Goal: Check status: Verify the current state of an ongoing process or item

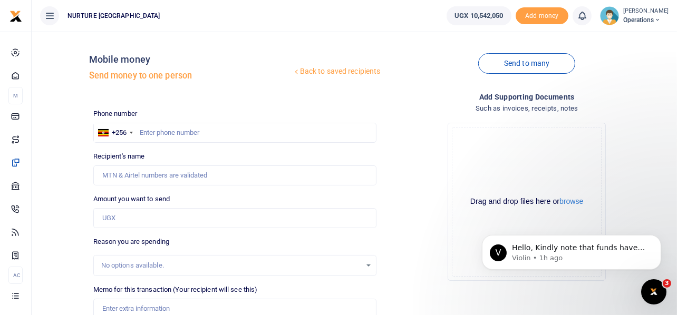
click at [415, 133] on div "Drop your files here Drag and drop files here or browse Powered by Uppy" at bounding box center [527, 201] width 284 height 175
click at [250, 133] on input "text" at bounding box center [235, 133] width 284 height 20
click at [399, 114] on div "Drop your files here Drag and drop files here or browse Powered by Uppy" at bounding box center [527, 201] width 284 height 175
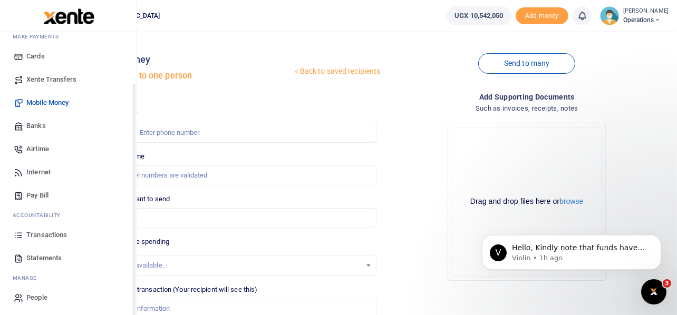
scroll to position [61, 0]
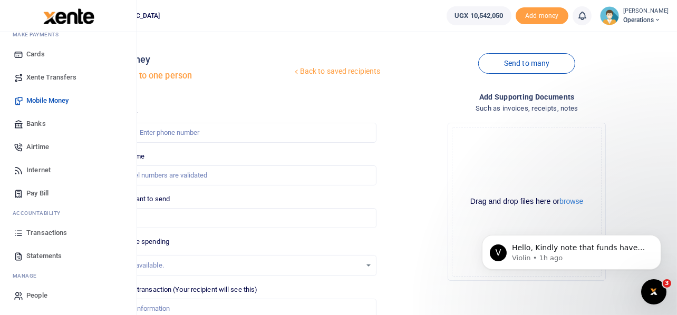
click at [55, 230] on span "Transactions" at bounding box center [46, 233] width 41 height 11
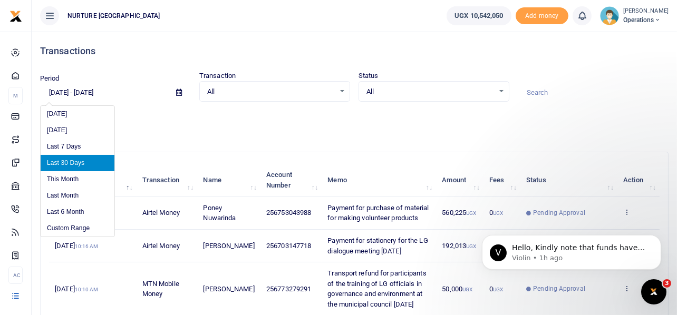
click at [105, 93] on input "[DATE] - [DATE]" at bounding box center [104, 93] width 128 height 18
click at [177, 92] on icon at bounding box center [179, 92] width 6 height 7
click at [77, 229] on li "Custom Range" at bounding box center [78, 228] width 74 height 16
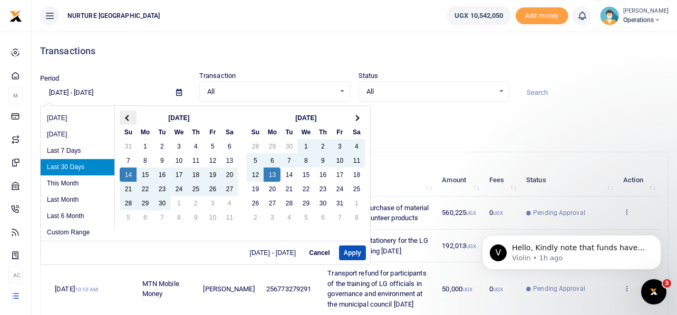
click at [125, 119] on th at bounding box center [128, 118] width 17 height 14
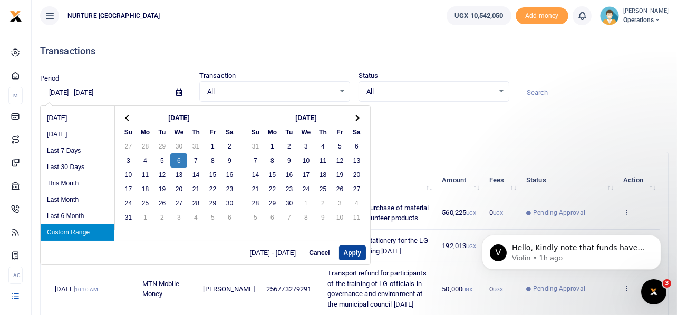
click at [359, 250] on button "Apply" at bounding box center [352, 253] width 27 height 15
type input "[DATE] - [DATE]"
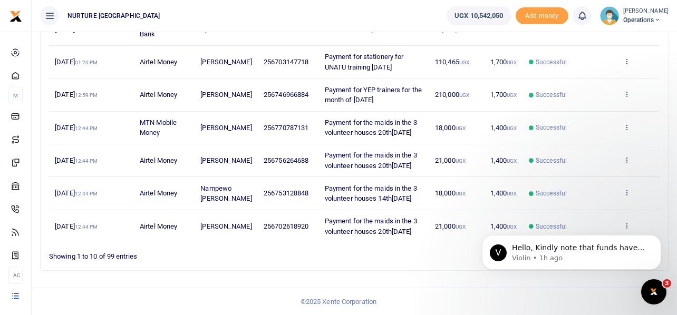
scroll to position [344, 0]
click at [655, 238] on icon "Dismiss notification" at bounding box center [658, 238] width 6 height 6
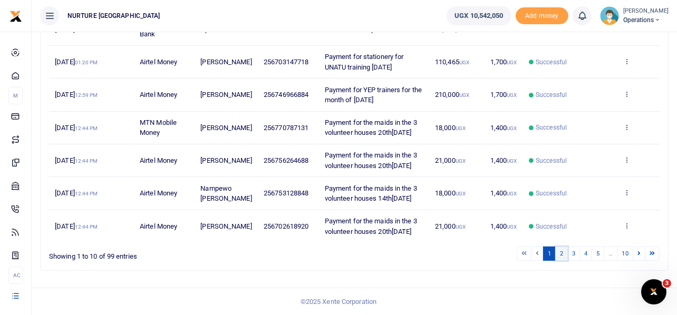
click at [558, 254] on link "2" at bounding box center [561, 254] width 13 height 14
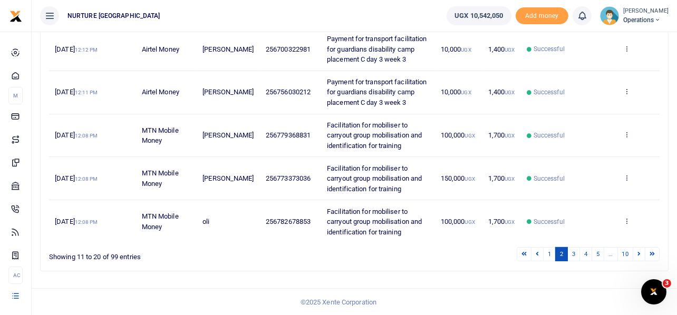
scroll to position [384, 0]
click at [571, 252] on link "3" at bounding box center [573, 254] width 13 height 14
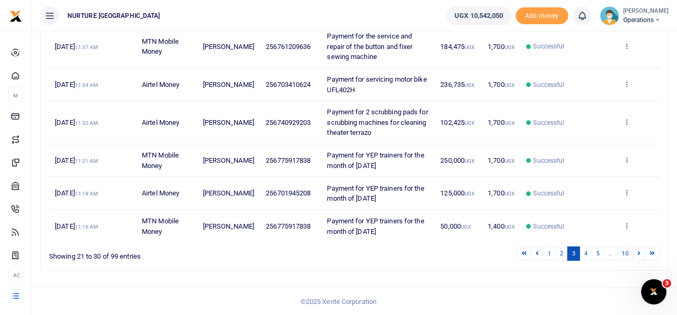
scroll to position [344, 0]
click at [627, 121] on icon at bounding box center [626, 121] width 7 height 7
click at [589, 173] on link "View details" at bounding box center [588, 180] width 83 height 15
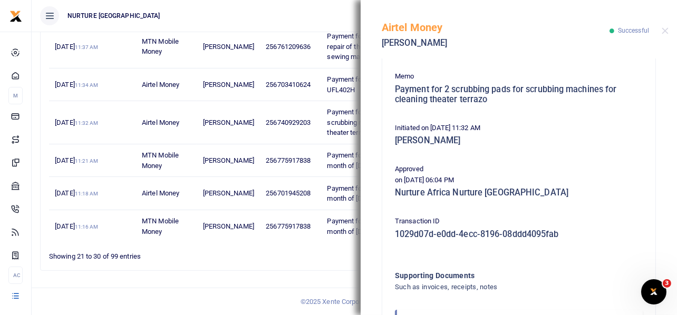
scroll to position [296, 0]
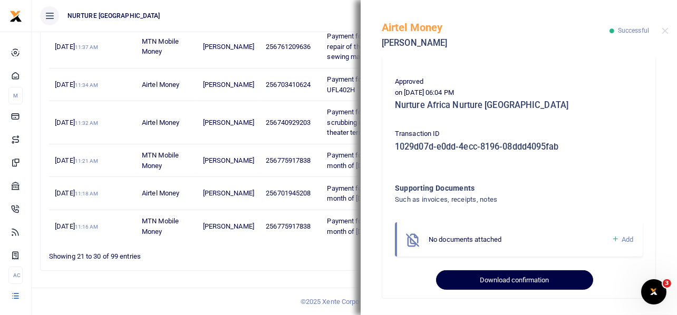
click at [542, 278] on button "Download confirmation" at bounding box center [514, 280] width 157 height 20
click at [502, 277] on button "Download confirmation" at bounding box center [514, 280] width 157 height 20
